Goal: Task Accomplishment & Management: Manage account settings

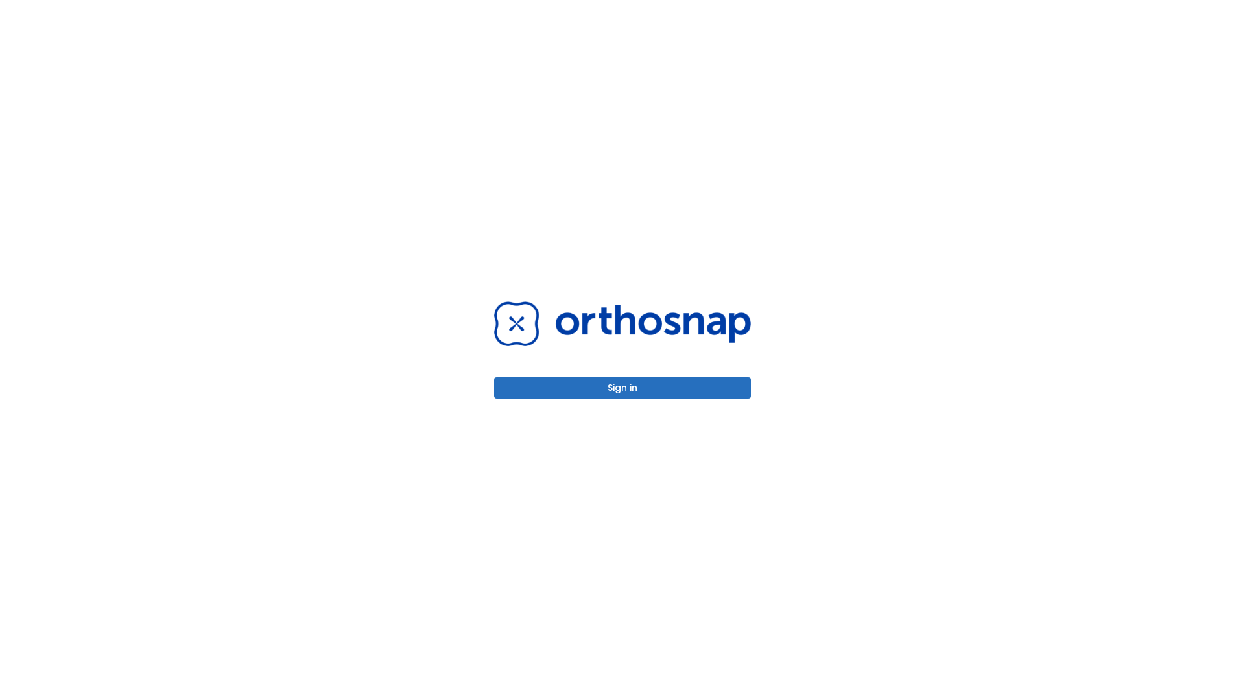
click at [622, 388] on button "Sign in" at bounding box center [622, 387] width 257 height 21
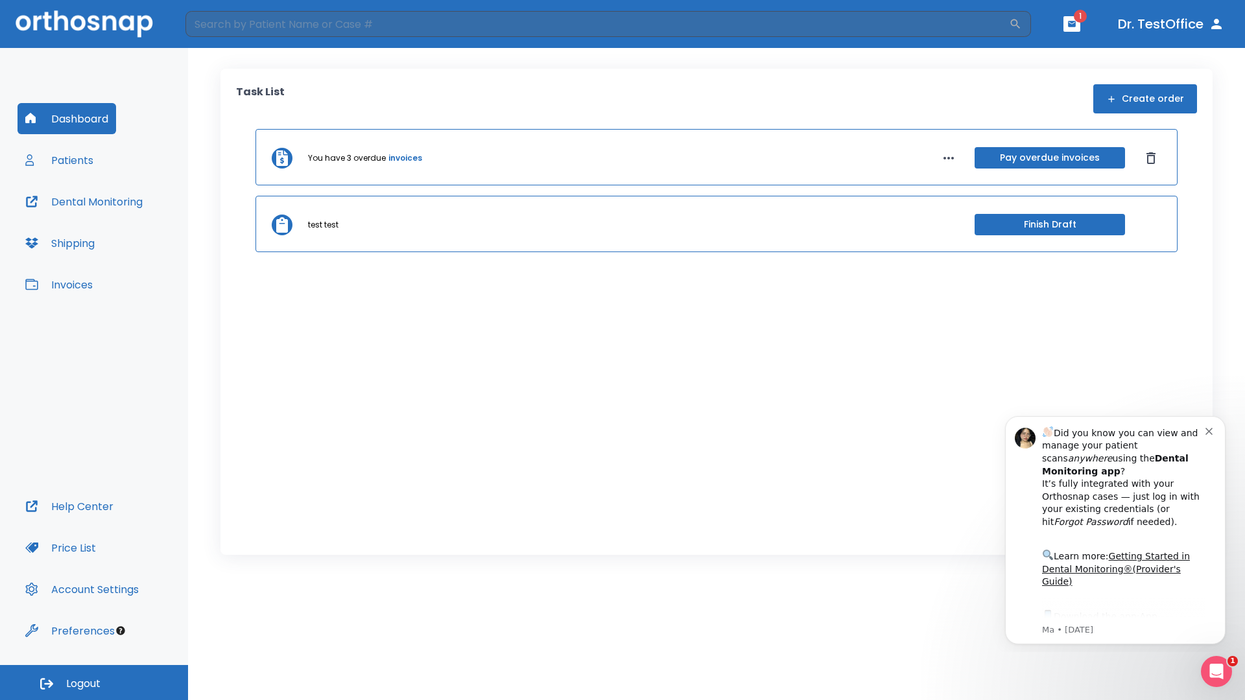
click at [94, 683] on span "Logout" at bounding box center [83, 684] width 34 height 14
